Goal: Transaction & Acquisition: Purchase product/service

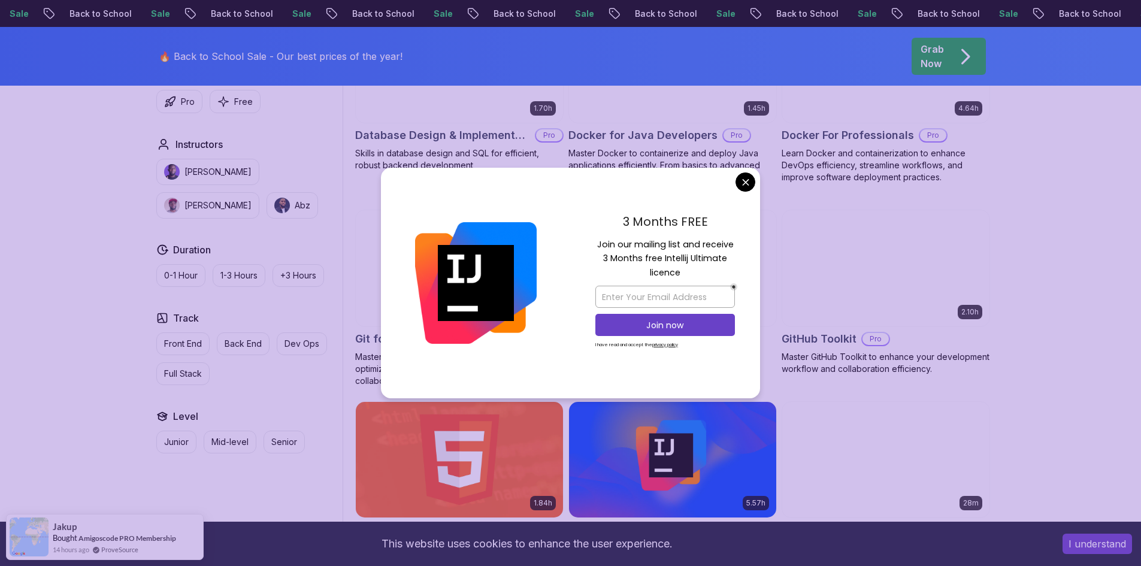
scroll to position [1317, 0]
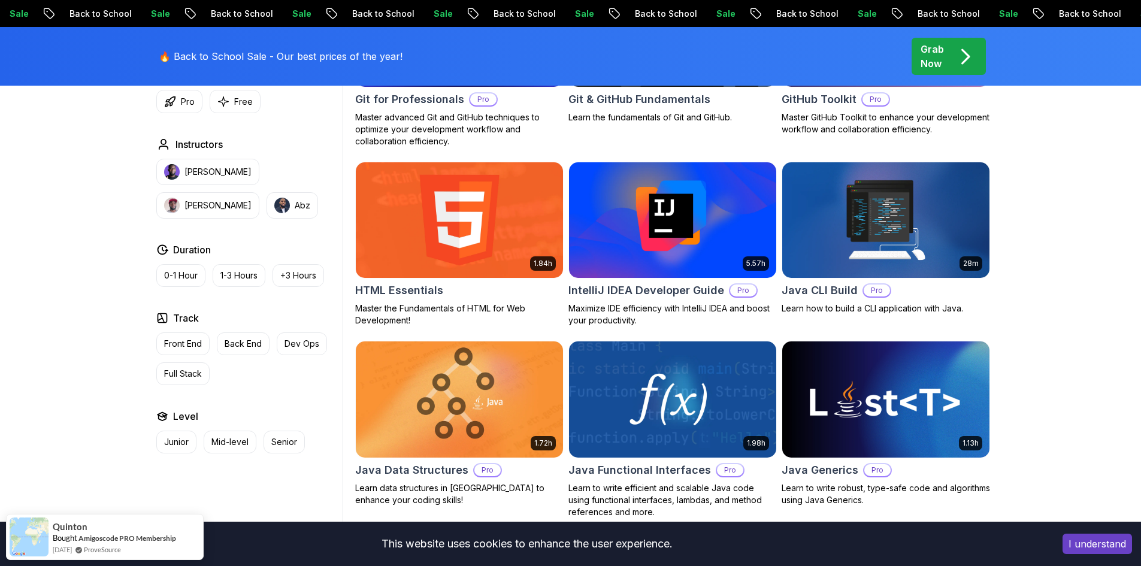
scroll to position [1078, 0]
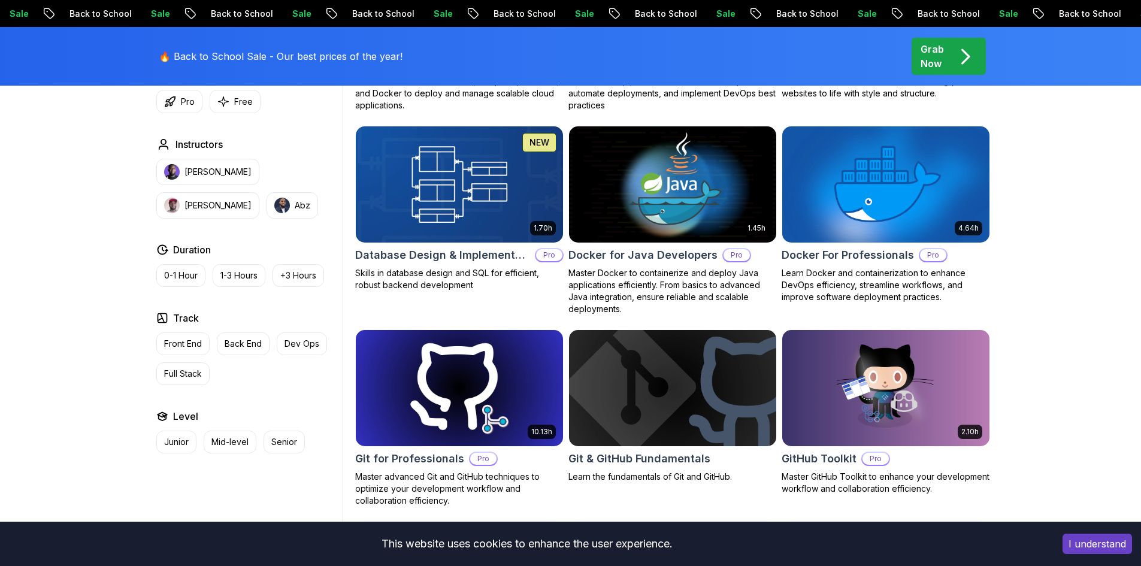
click at [491, 396] on img at bounding box center [458, 388] width 217 height 122
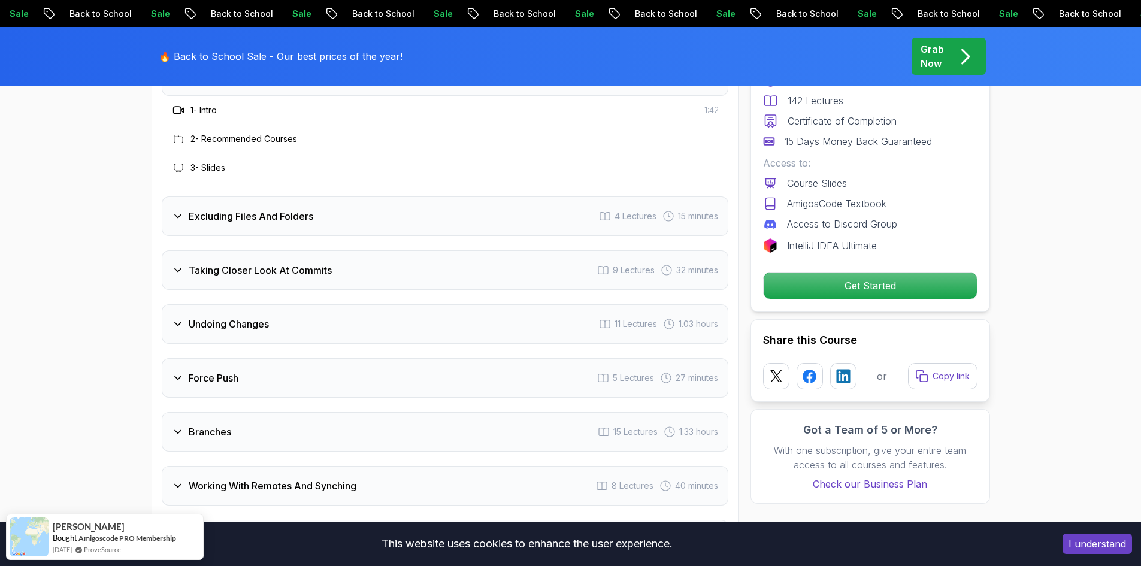
scroll to position [1796, 0]
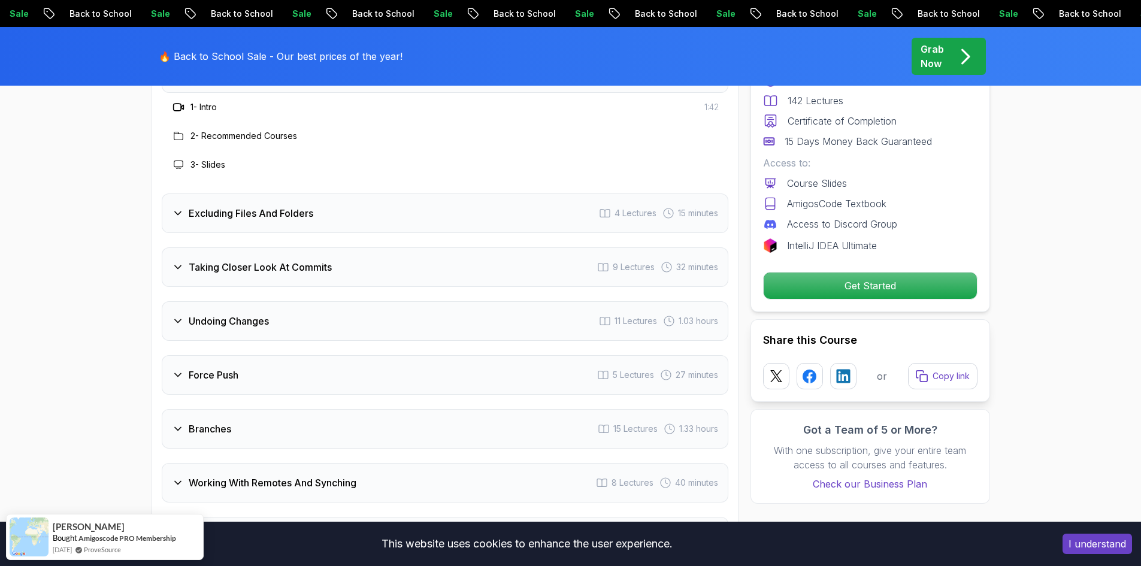
click at [191, 206] on h3 "Excluding Files And Folders" at bounding box center [251, 213] width 125 height 14
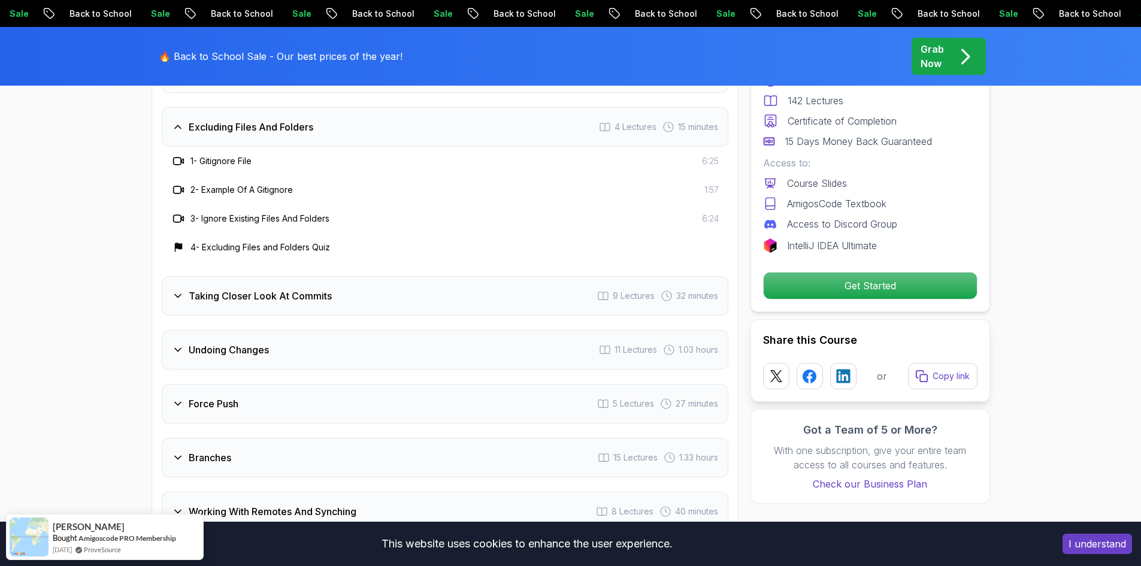
click at [212, 289] on h3 "Taking Closer Look At Commits" at bounding box center [260, 296] width 143 height 14
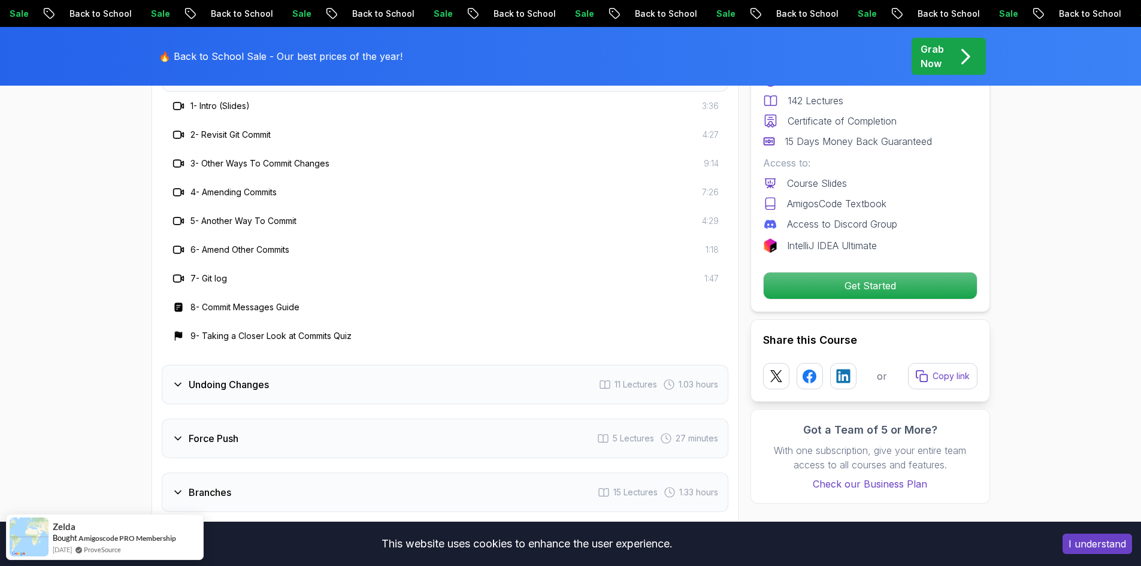
scroll to position [1616, 0]
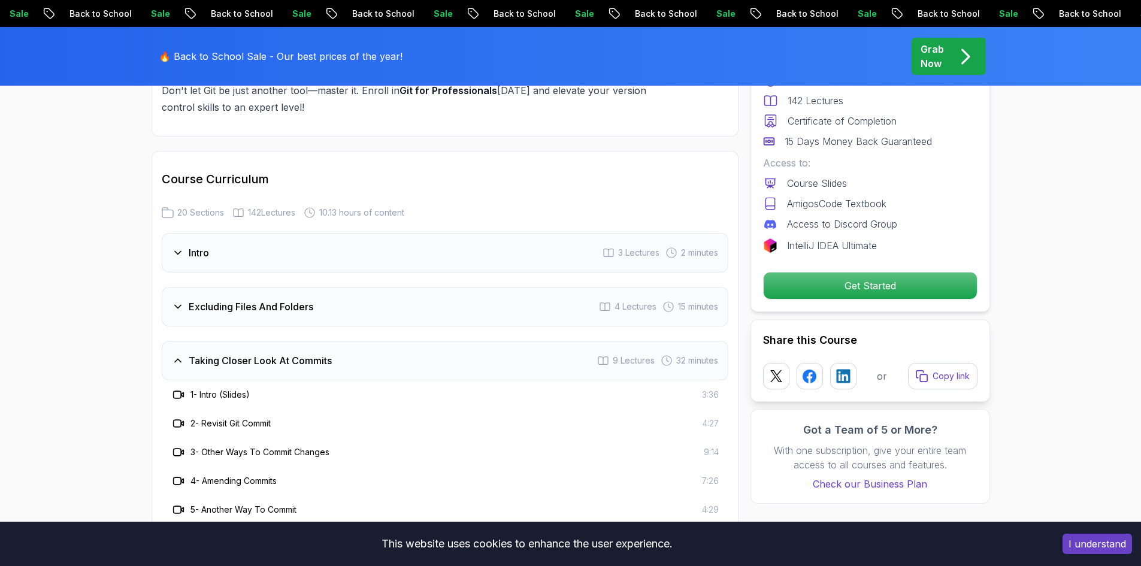
click at [924, 60] on p "Grab Now" at bounding box center [931, 56] width 23 height 29
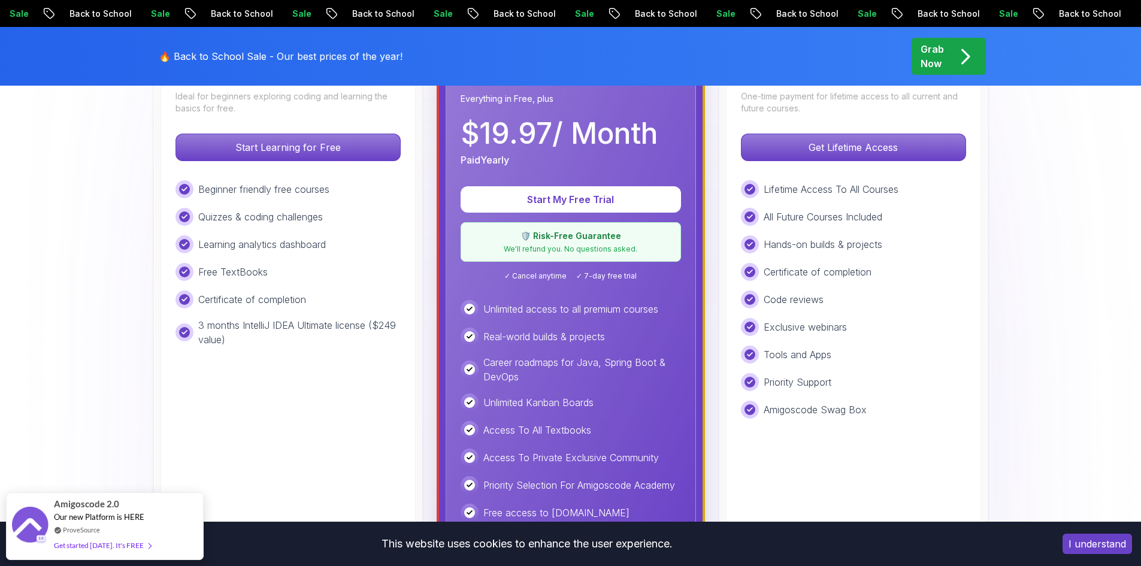
scroll to position [359, 0]
